Goal: Task Accomplishment & Management: Use online tool/utility

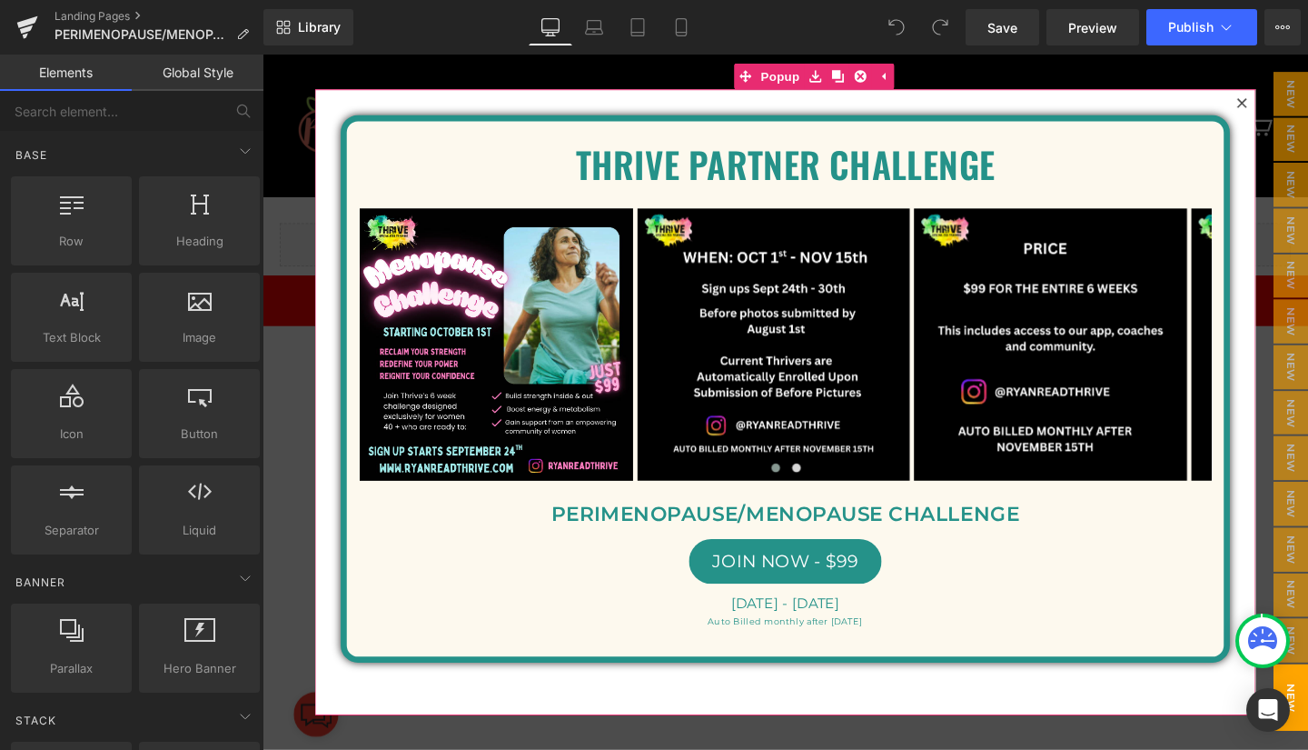
click at [1287, 105] on icon at bounding box center [1292, 106] width 10 height 10
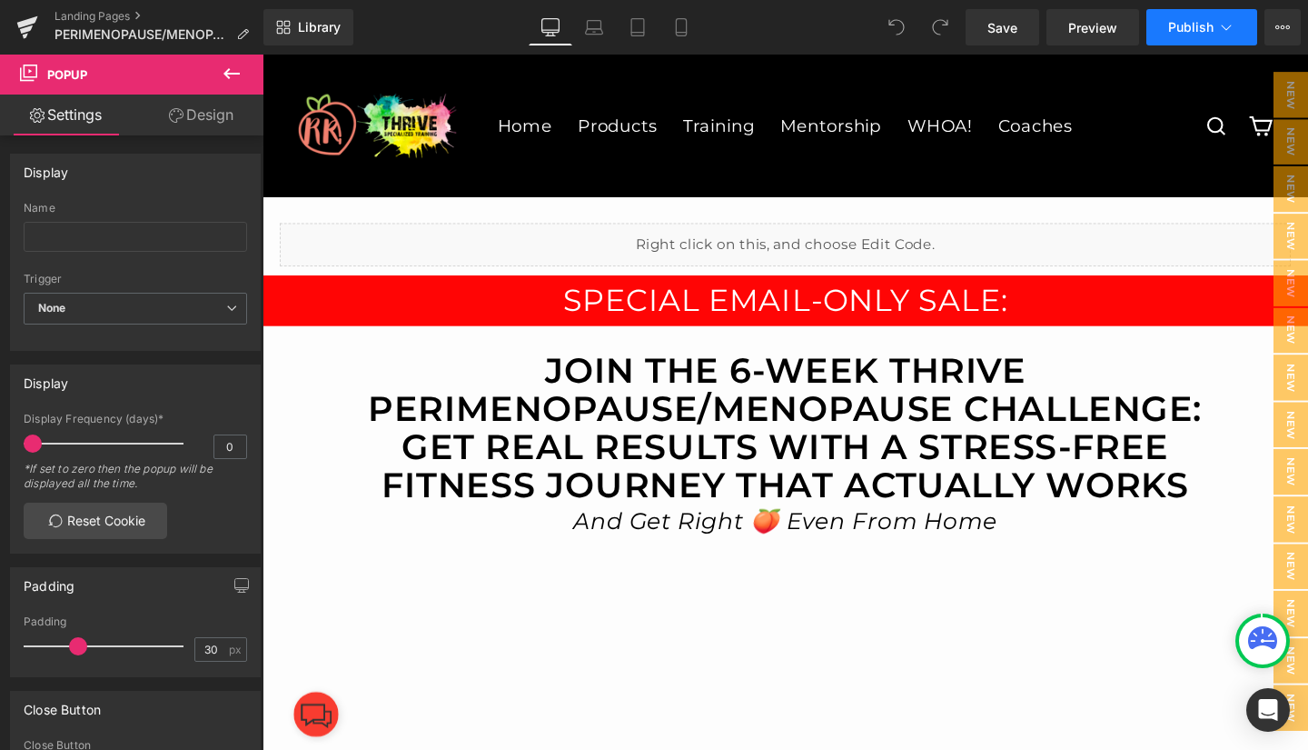
click at [1235, 25] on icon at bounding box center [1226, 27] width 18 height 18
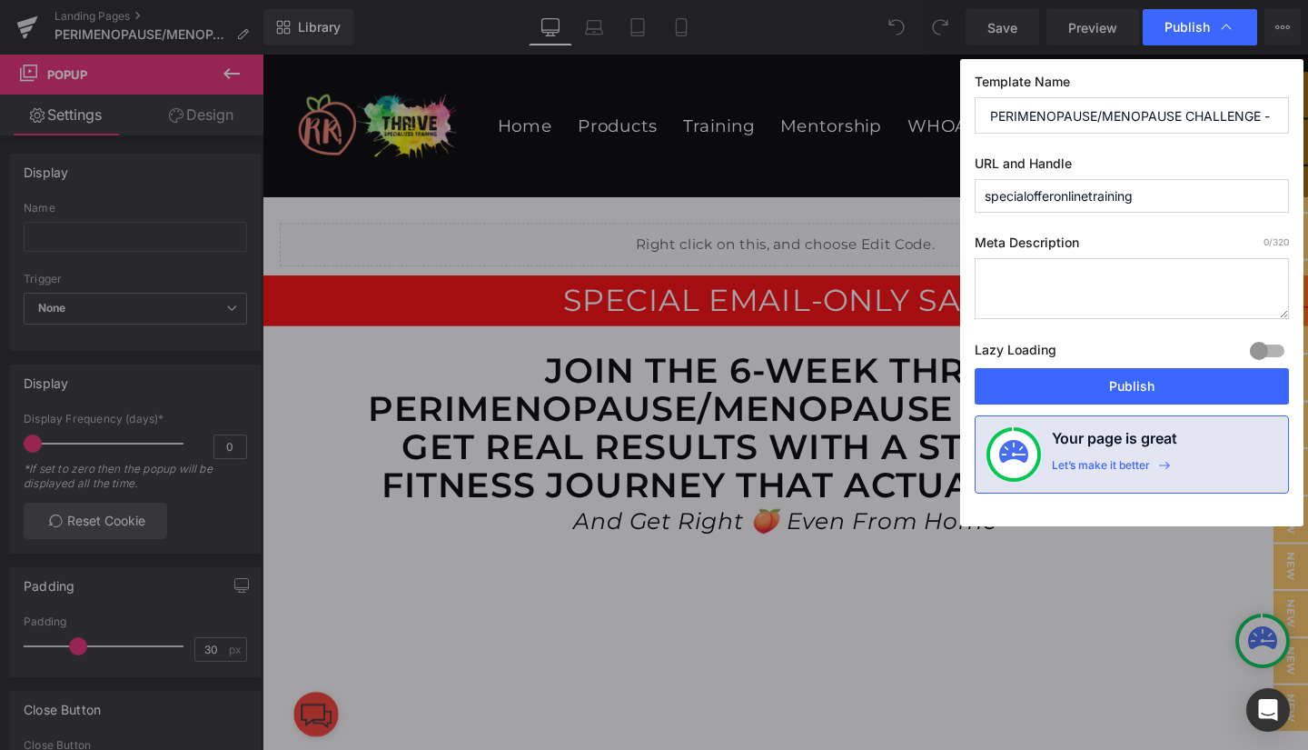
click at [1235, 25] on icon at bounding box center [1226, 27] width 18 height 18
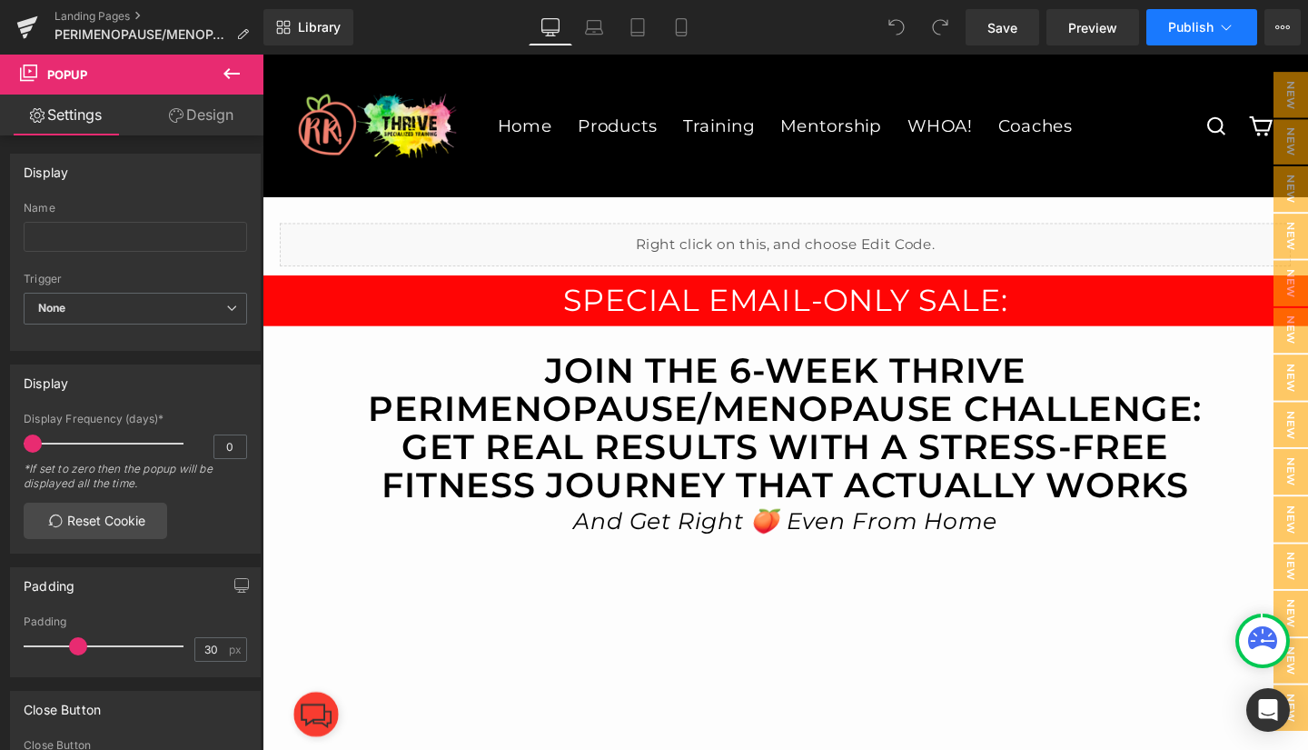
click at [1234, 25] on icon at bounding box center [1226, 27] width 18 height 18
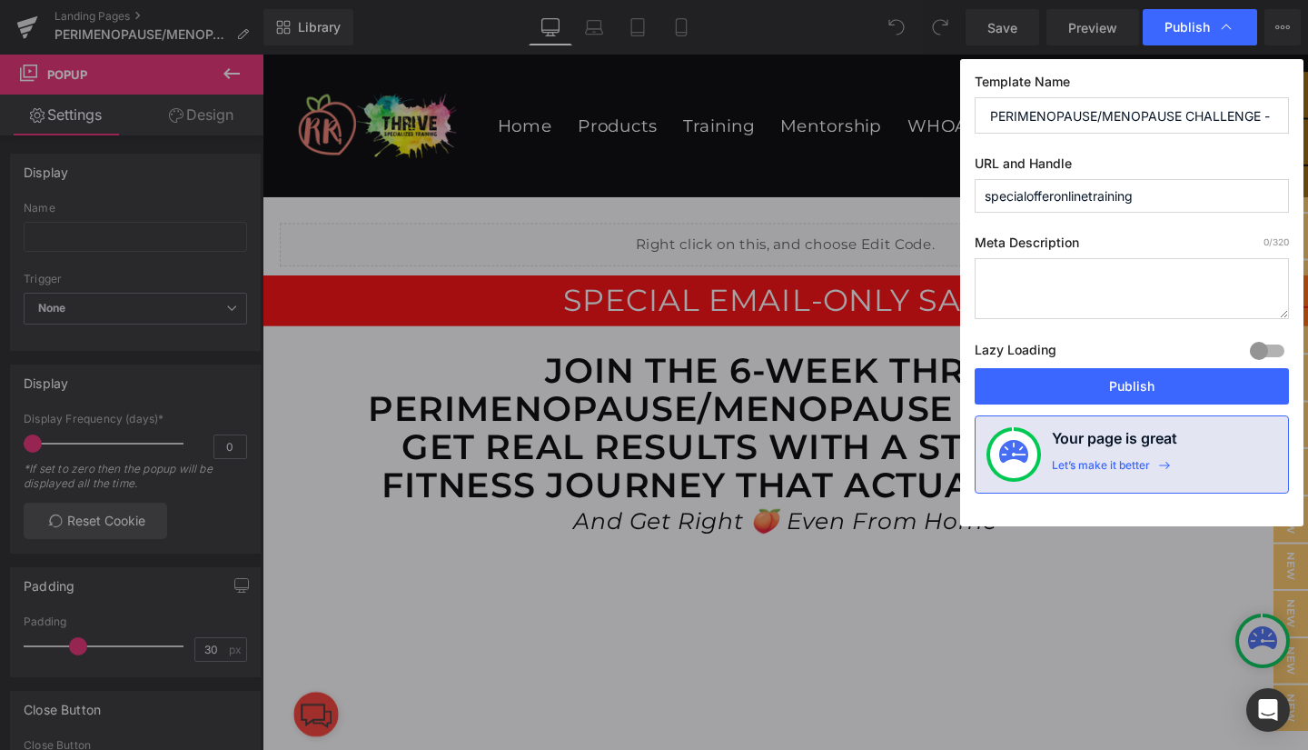
click at [1175, 198] on input "specialofferonlinetraining" at bounding box center [1132, 196] width 314 height 34
type input "specialofferonlinetraining8"
click at [1122, 386] on button "Publish" at bounding box center [1132, 386] width 314 height 36
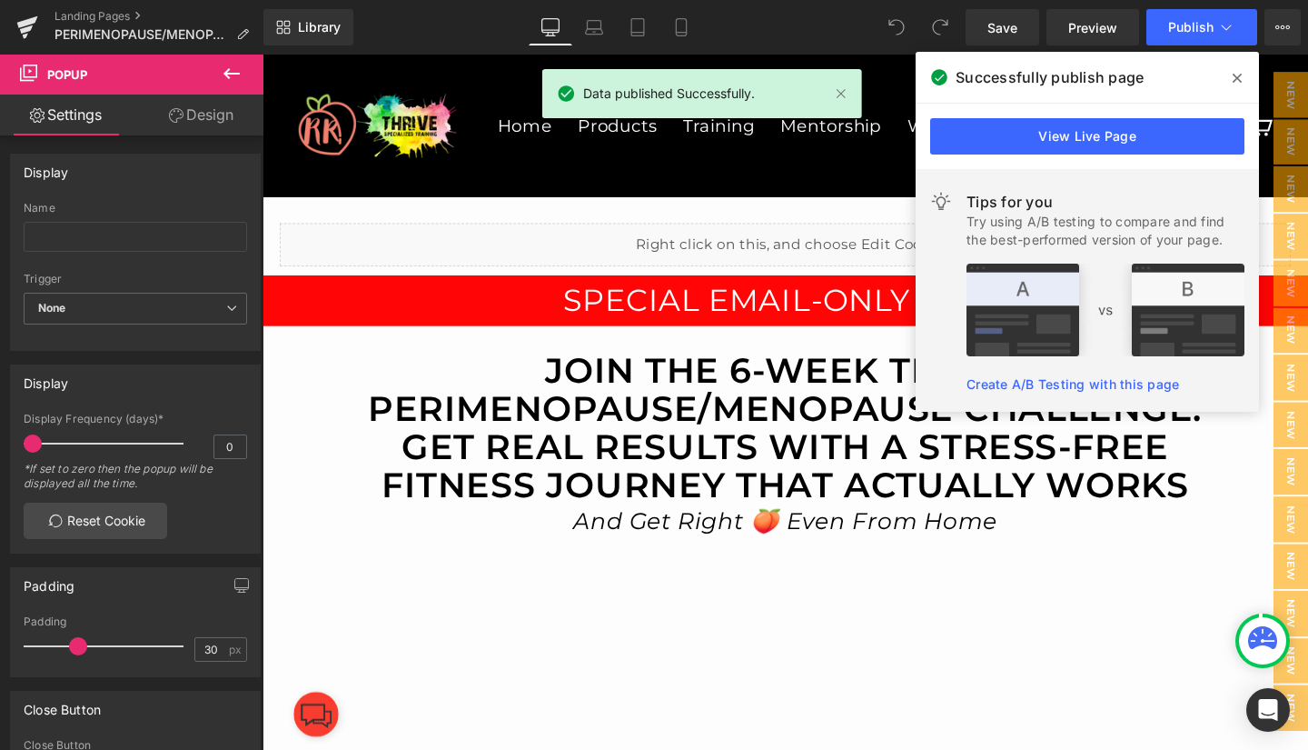
click at [1236, 78] on icon at bounding box center [1237, 78] width 9 height 15
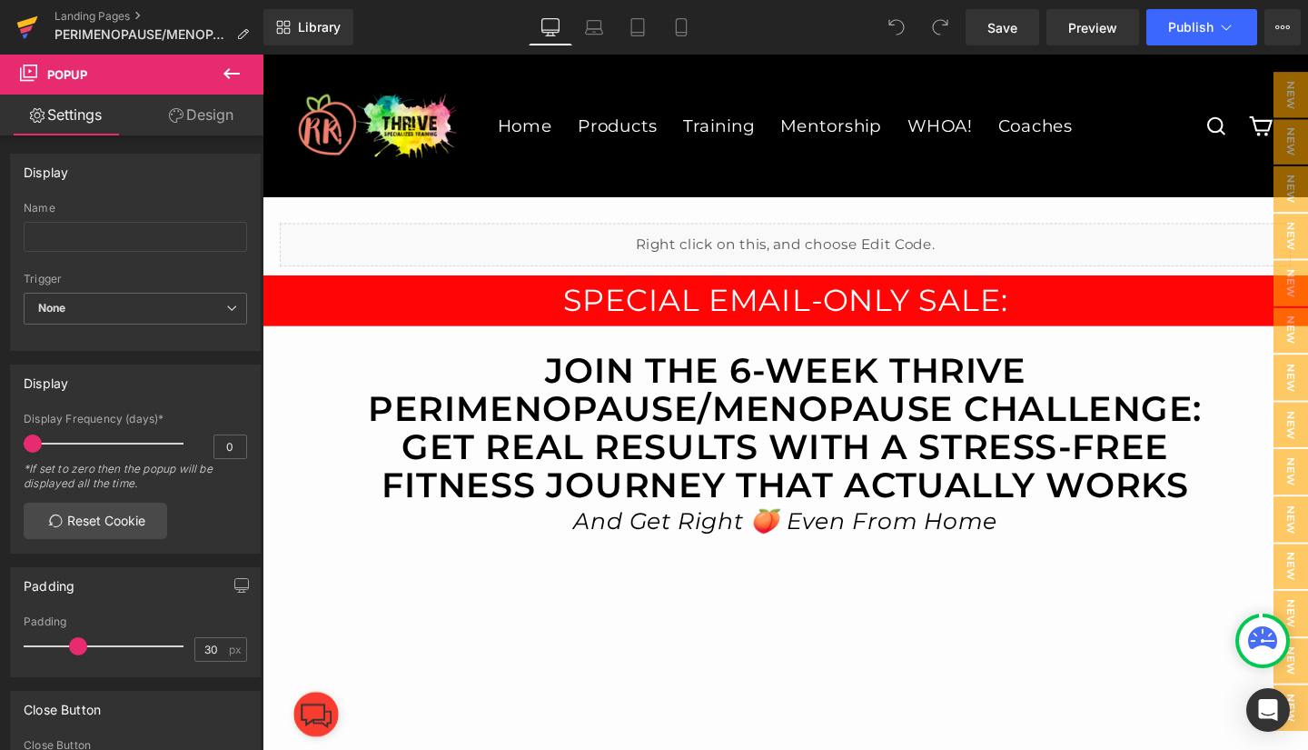
click at [29, 25] on icon at bounding box center [27, 27] width 22 height 45
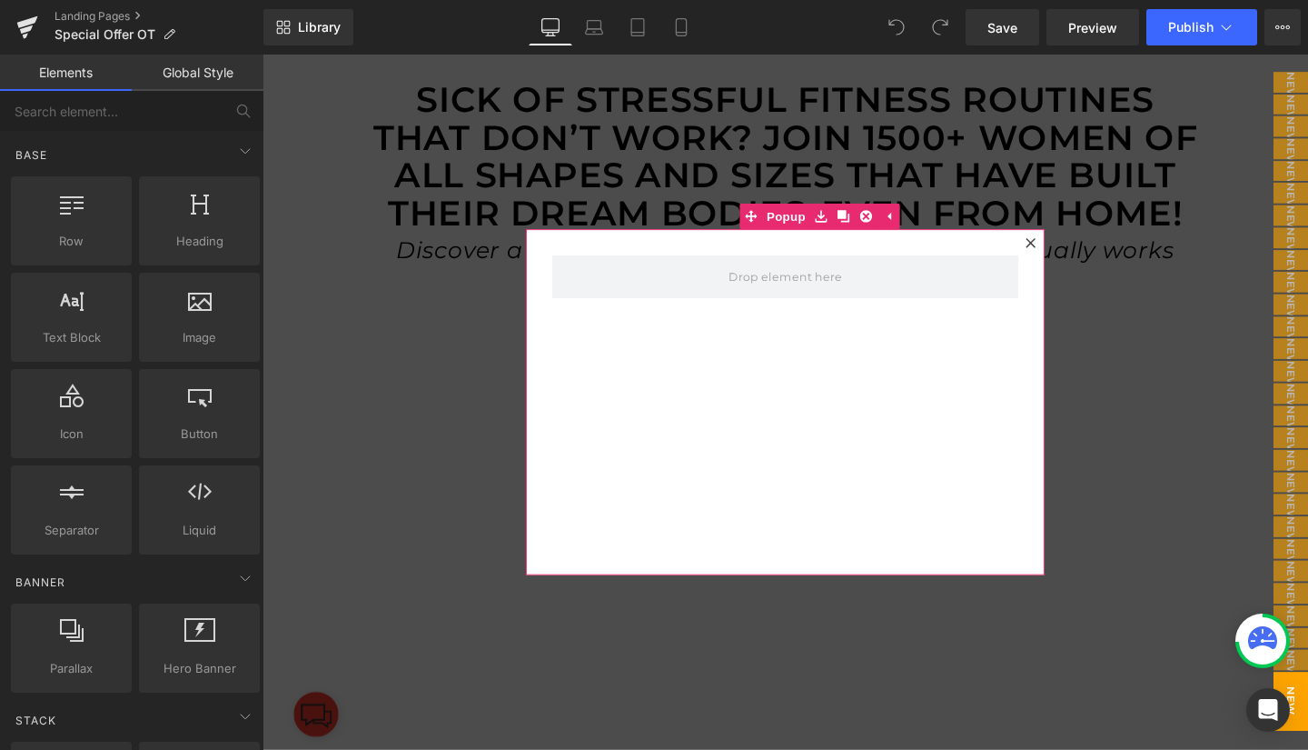
click at [1065, 247] on icon at bounding box center [1070, 252] width 11 height 11
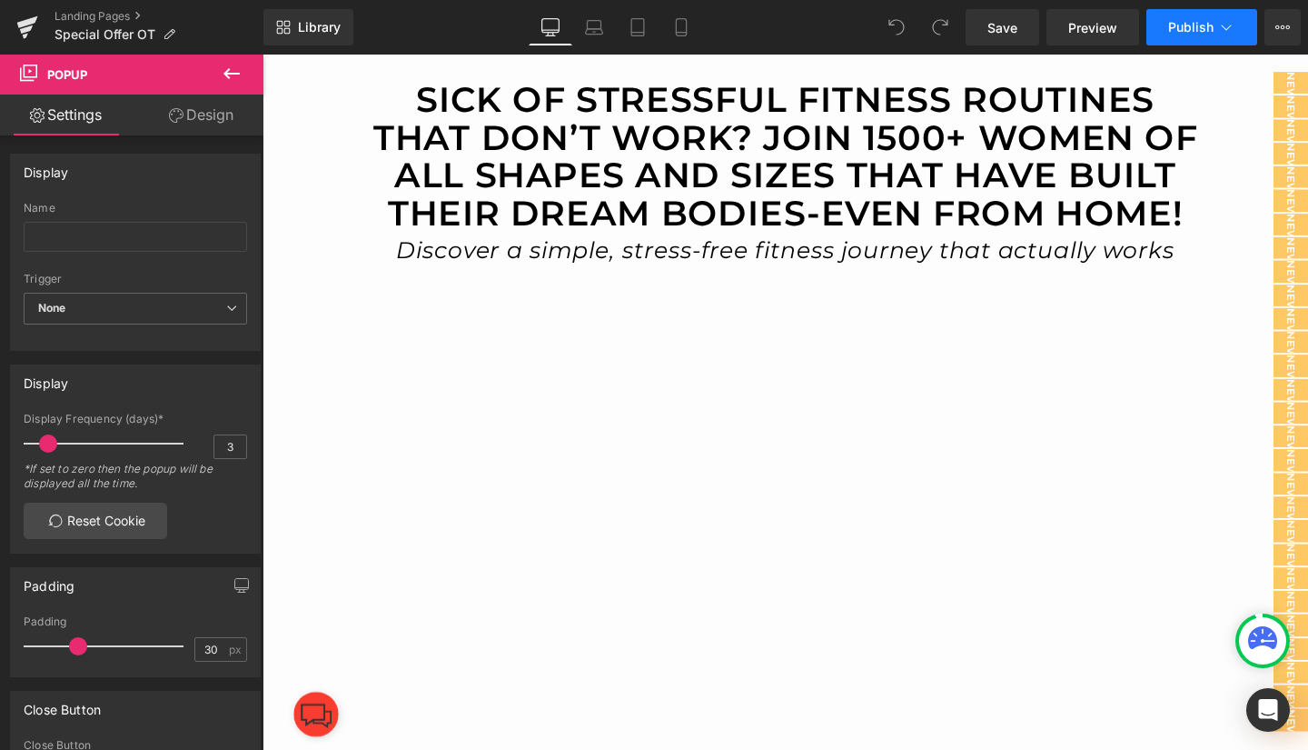
click at [1227, 34] on icon at bounding box center [1226, 27] width 18 height 18
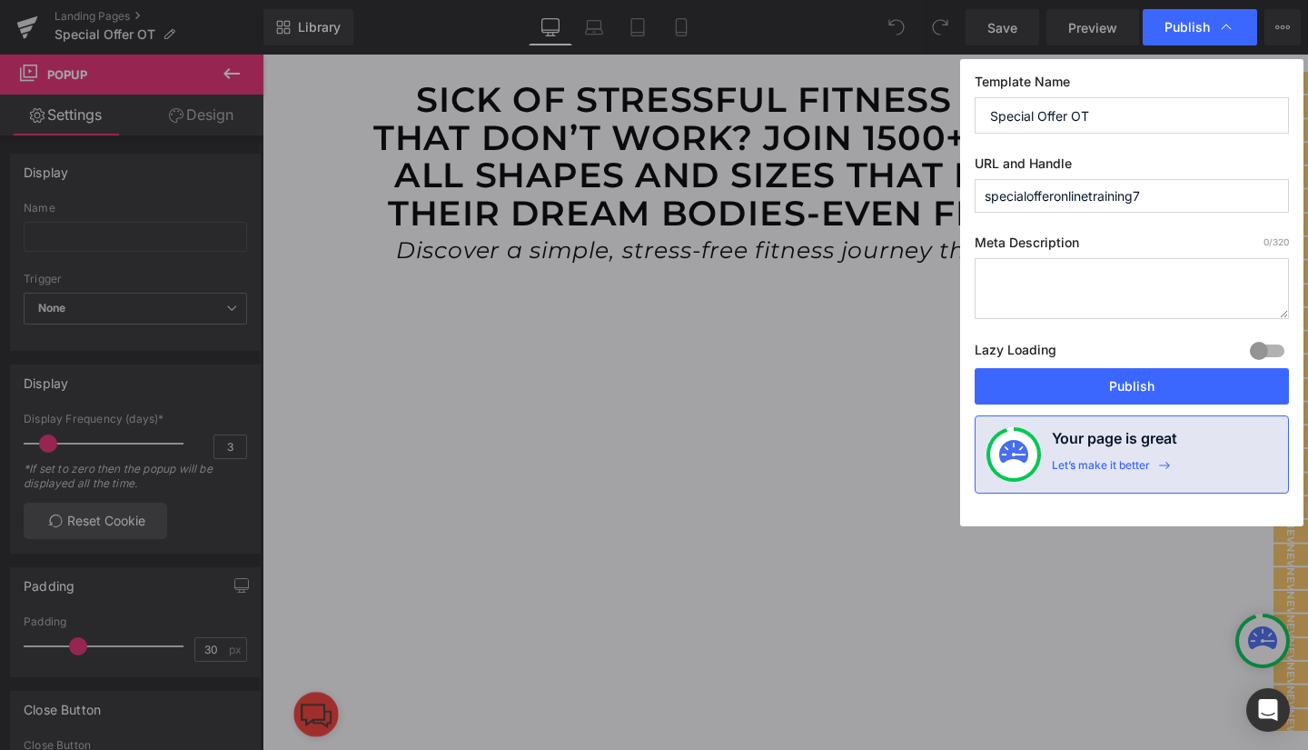
click at [1170, 191] on input "specialofferonlinetraining7" at bounding box center [1132, 196] width 314 height 34
type input "specialofferonlinetraining"
click at [1032, 379] on button "Publish" at bounding box center [1132, 386] width 314 height 36
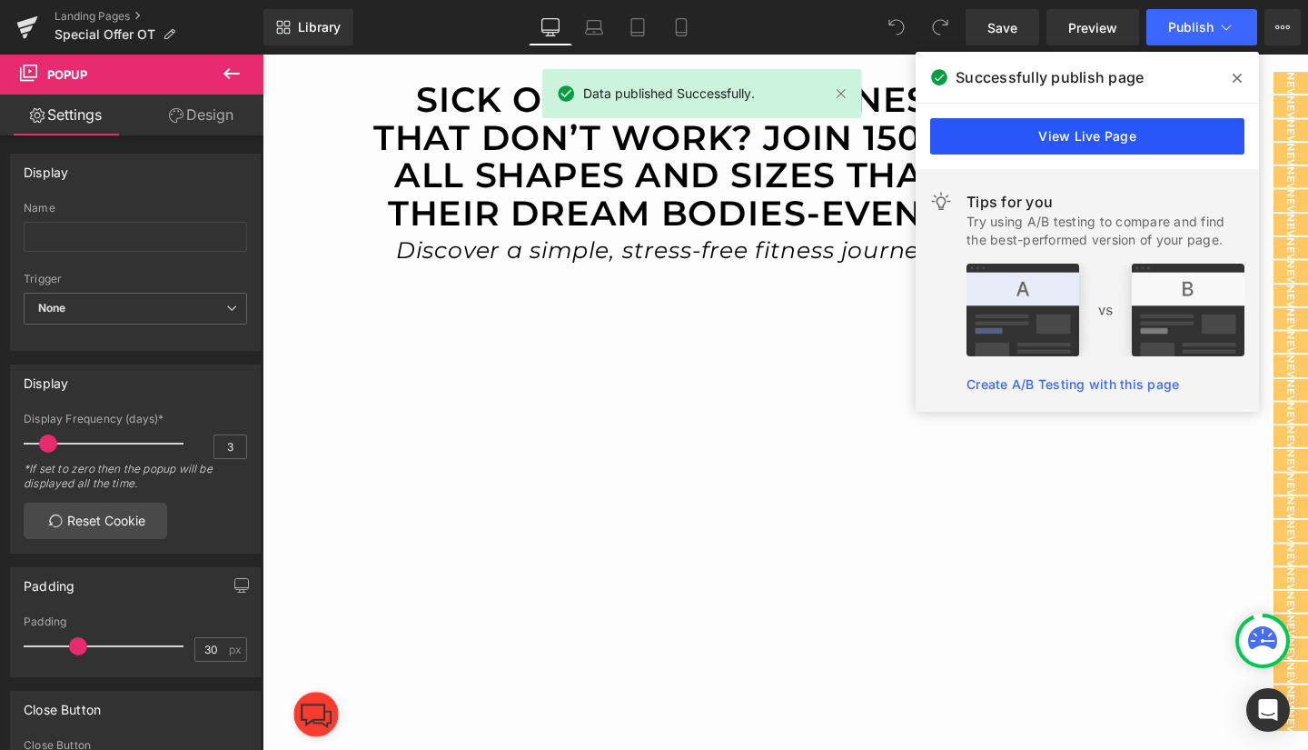
click at [1114, 128] on link "View Live Page" at bounding box center [1087, 136] width 314 height 36
